Goal: Consume media (video, audio)

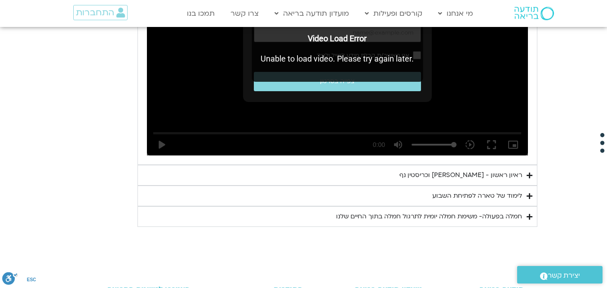
scroll to position [626, 0]
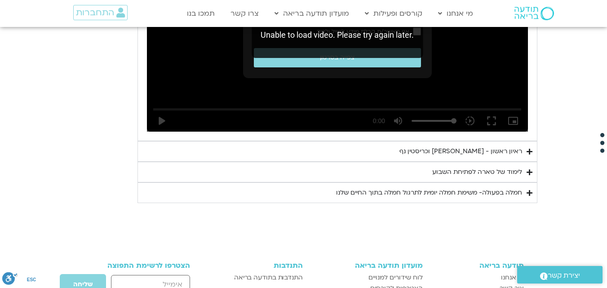
click at [525, 150] on summary "ראיון ראשון - [PERSON_NAME] וכריסטין נף" at bounding box center [337, 151] width 400 height 21
click at [0, 0] on icon "Accordion. Open links with Enter or Space, close with Escape, and navigate with…" at bounding box center [0, 0] width 0 height 0
click at [529, 171] on icon "Accordion. Open links with Enter or Space, close with Escape, and navigate with…" at bounding box center [529, 172] width 6 height 7
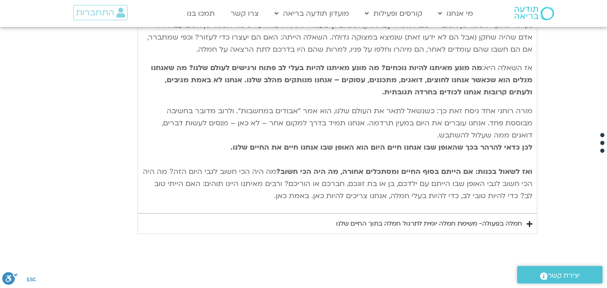
scroll to position [895, 0]
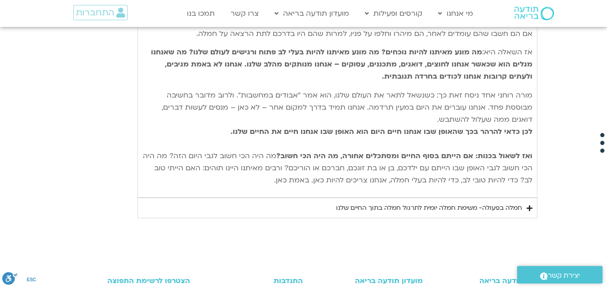
click at [531, 210] on icon "Accordion. Open links with Enter or Space, close with Escape, and navigate with…" at bounding box center [529, 208] width 6 height 7
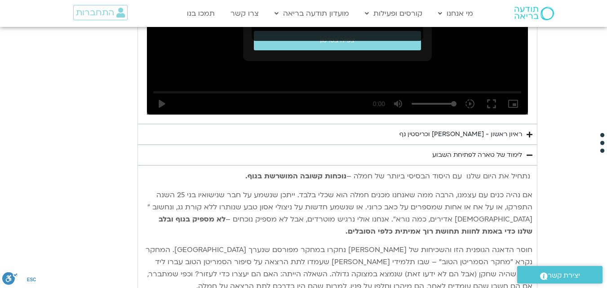
scroll to position [626, 0]
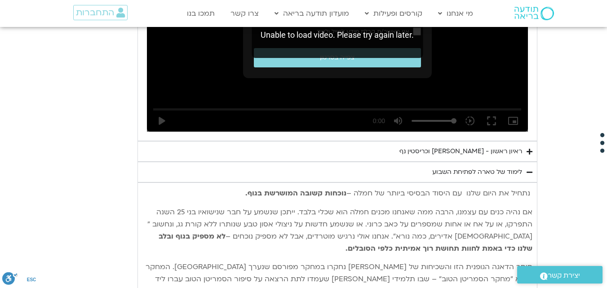
click at [529, 152] on icon "Accordion. Open links with Enter or Space, close with Escape, and navigate with…" at bounding box center [529, 151] width 6 height 7
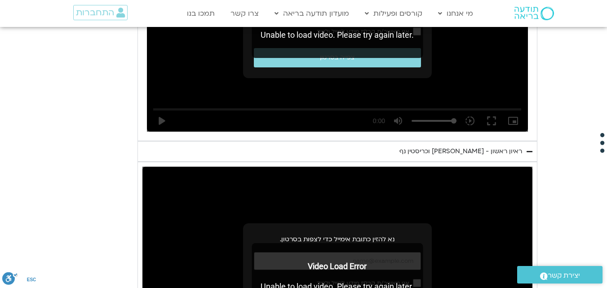
click at [375, 258] on div "Video Load Error Unable to load video. Please try again later." at bounding box center [336, 276] width 171 height 66
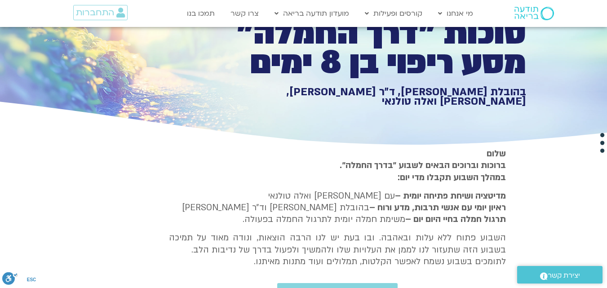
scroll to position [0, 0]
